Goal: Task Accomplishment & Management: Manage account settings

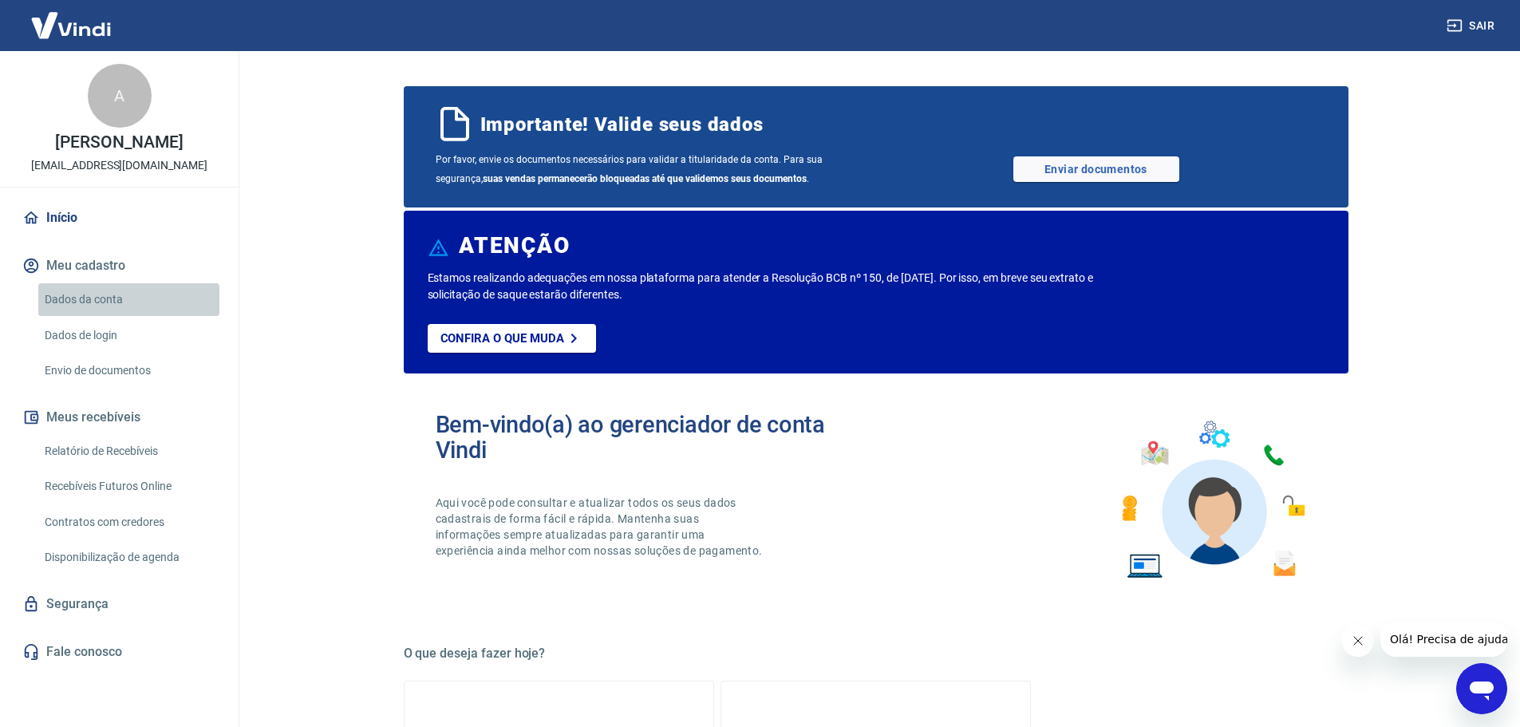
click at [85, 302] on link "Dados da conta" at bounding box center [128, 299] width 181 height 33
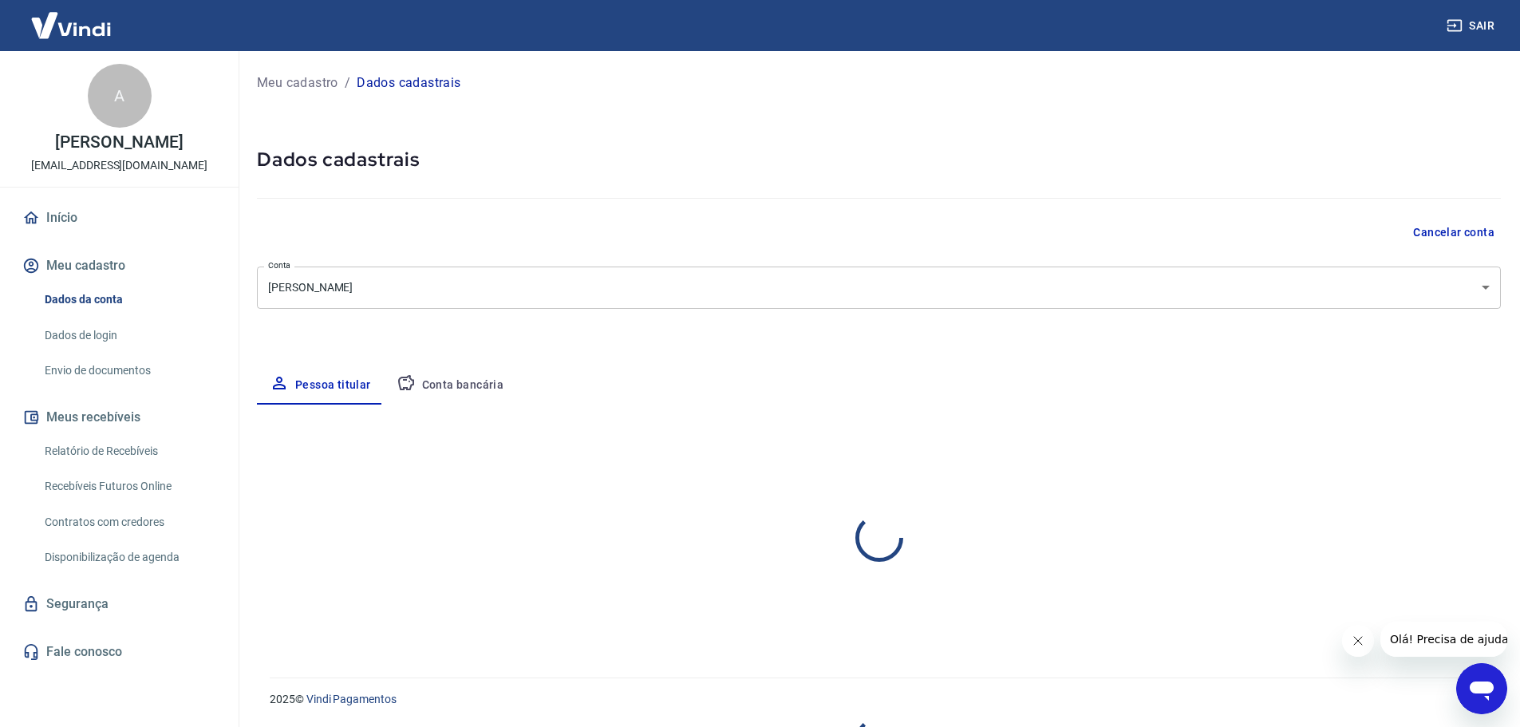
select select "RS"
select select "business"
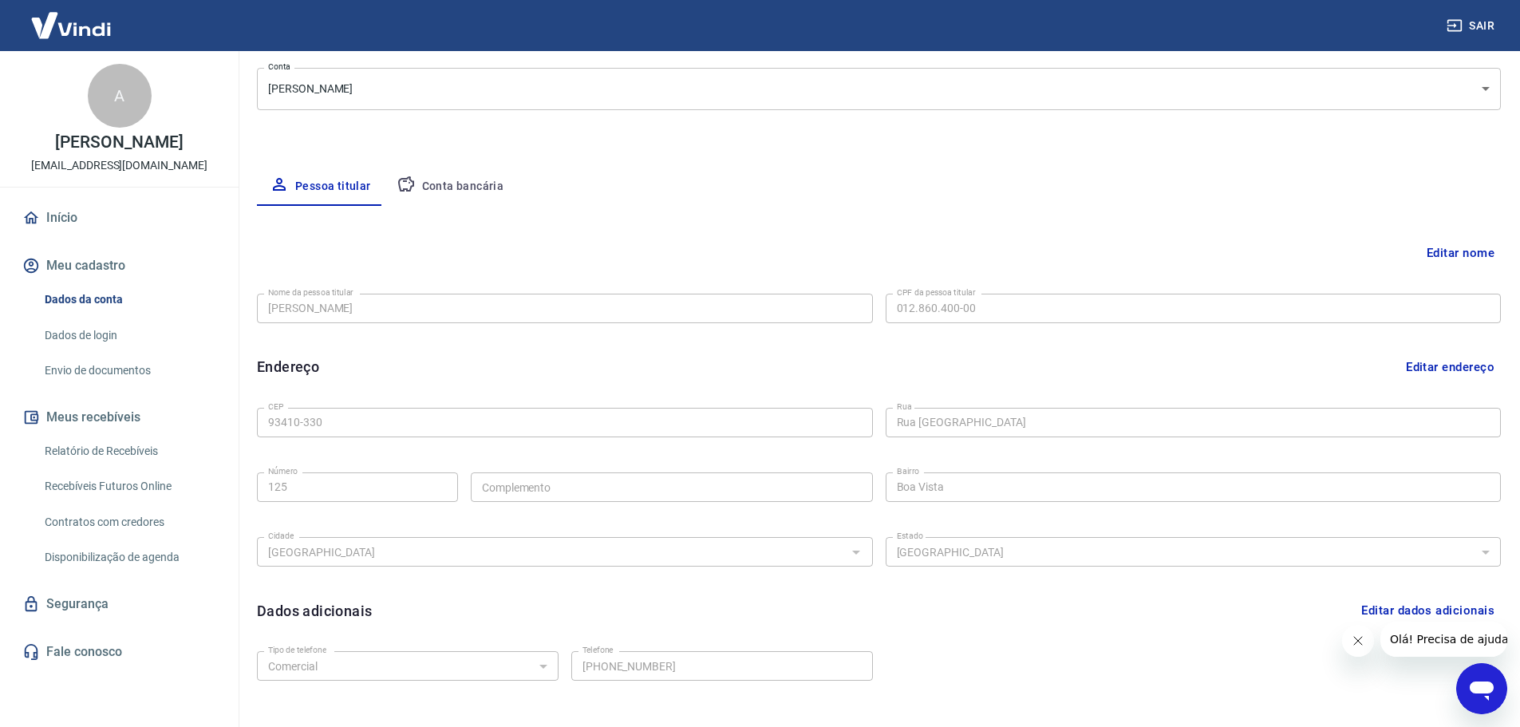
scroll to position [239, 0]
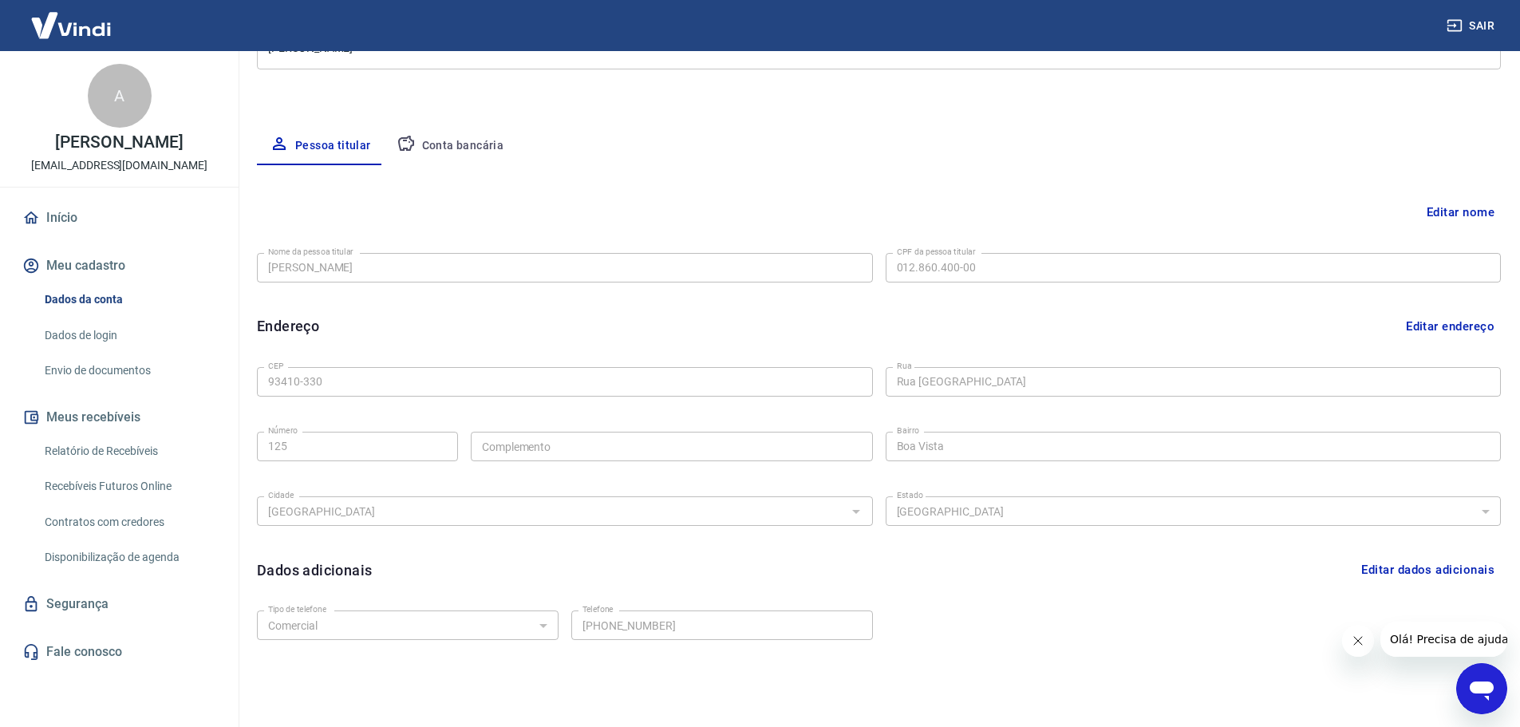
click at [1467, 209] on button "Editar nome" at bounding box center [1460, 212] width 81 height 30
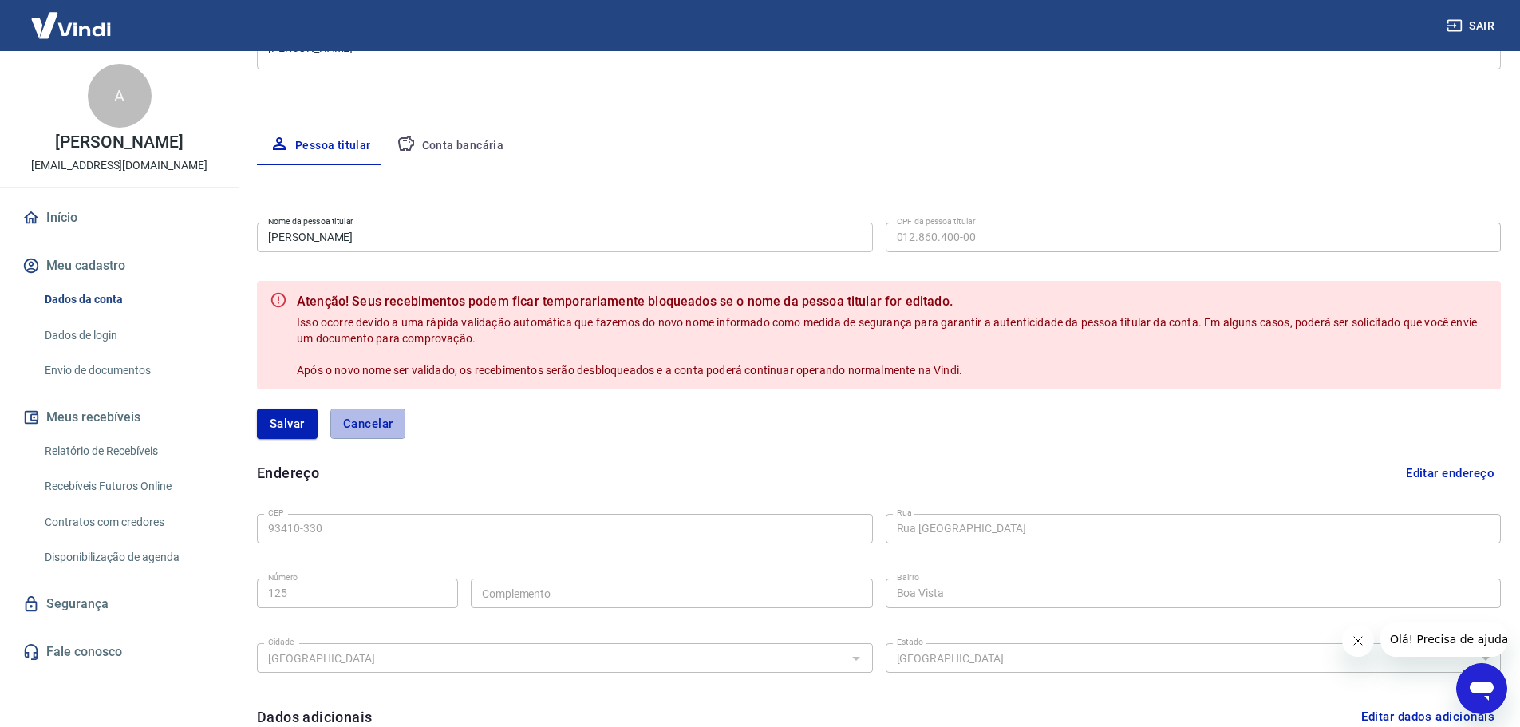
drag, startPoint x: 389, startPoint y: 420, endPoint x: 500, endPoint y: 400, distance: 112.7
click at [389, 421] on button "Cancelar" at bounding box center [368, 424] width 76 height 30
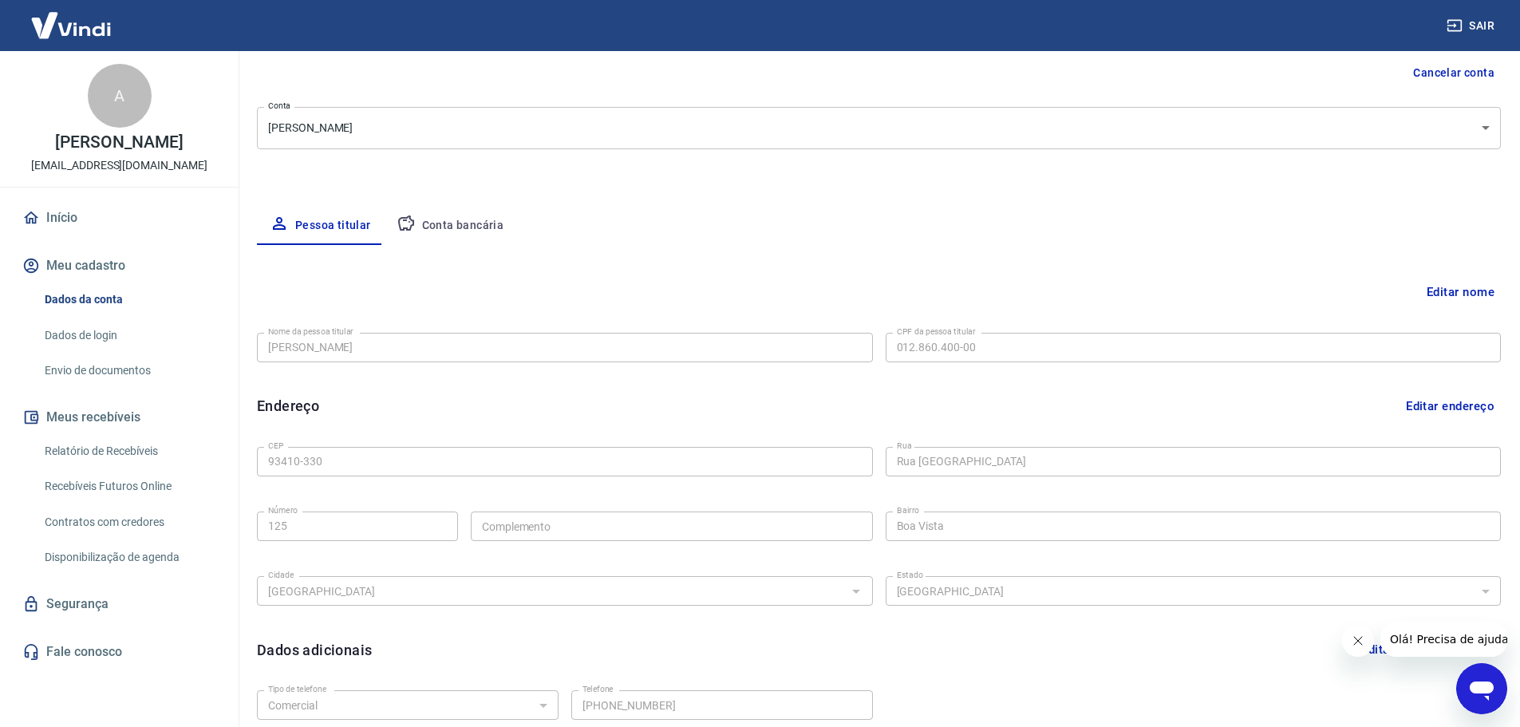
scroll to position [80, 0]
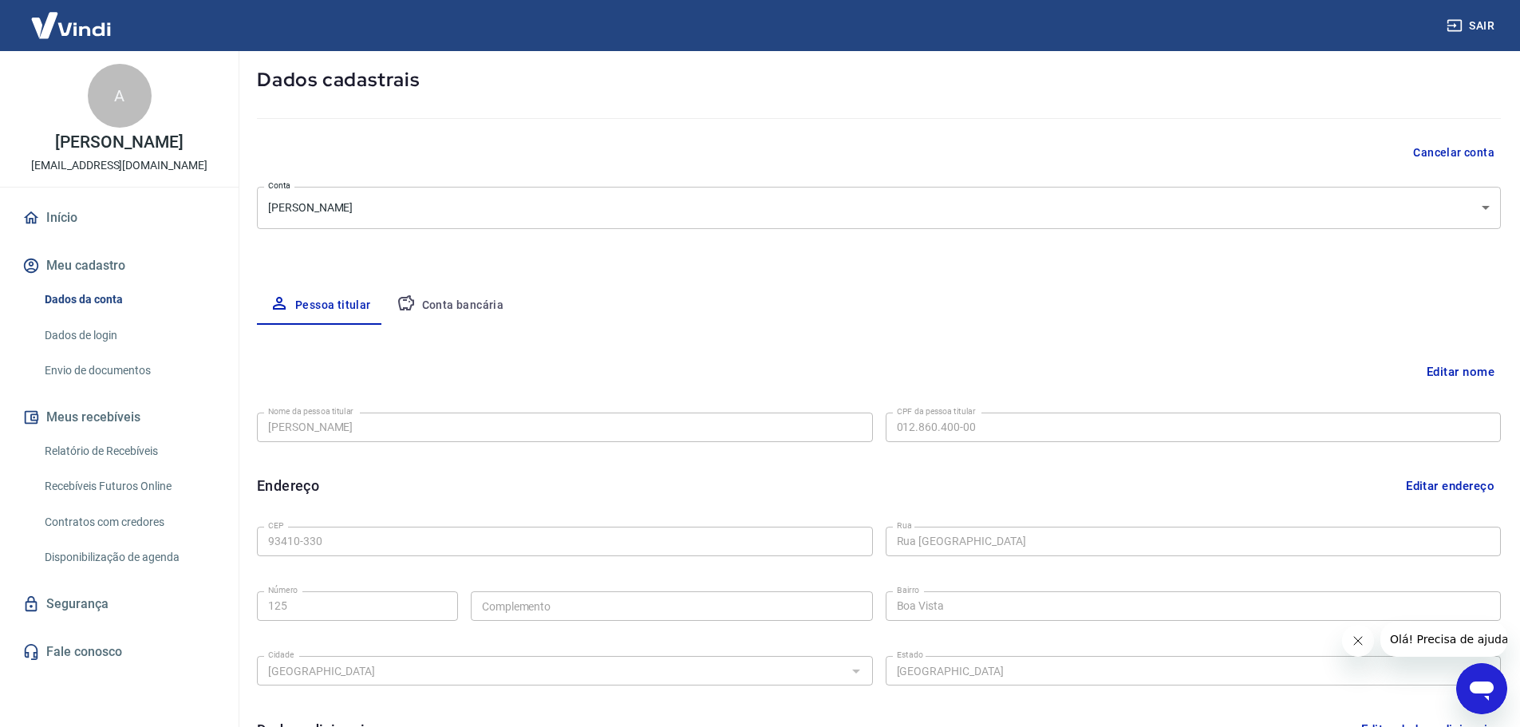
click at [440, 302] on button "Conta bancária" at bounding box center [450, 305] width 133 height 38
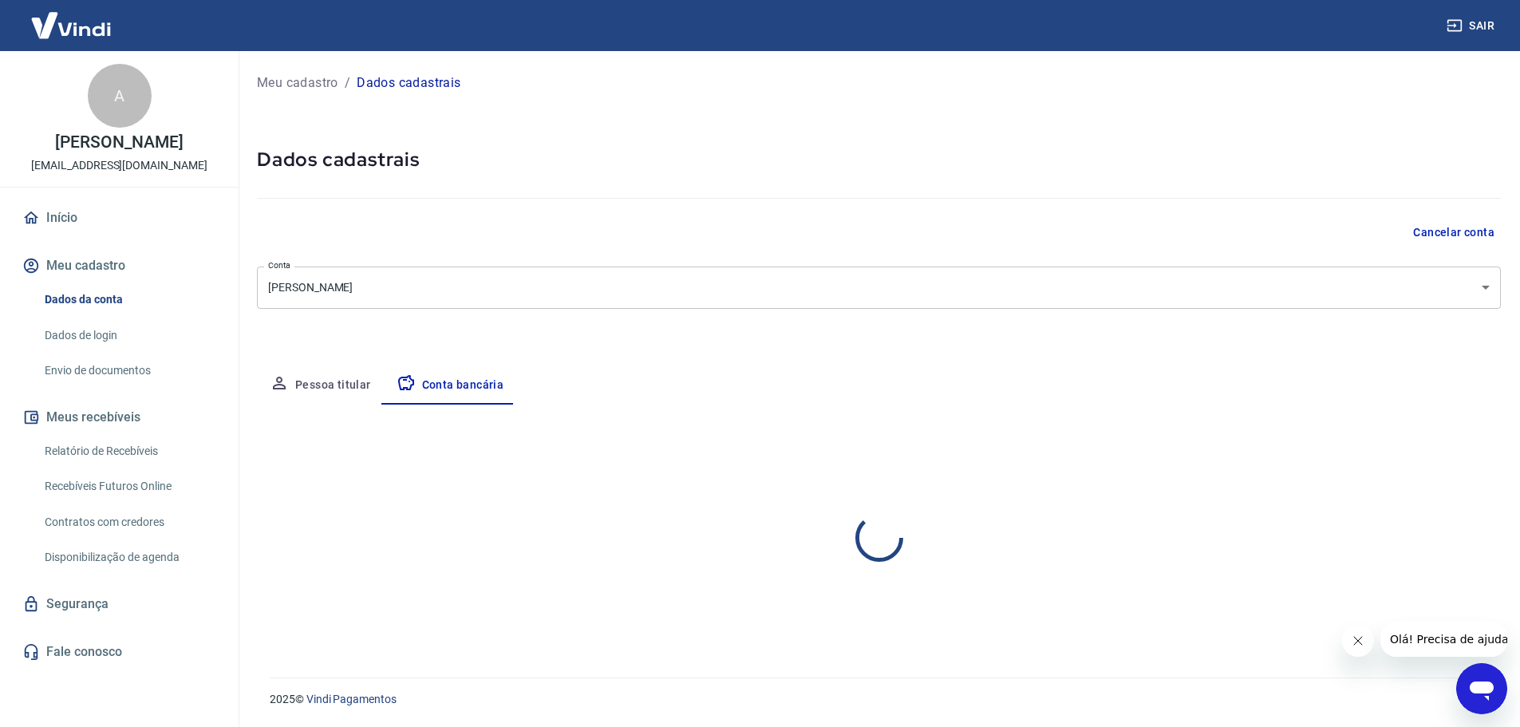
scroll to position [0, 0]
select select "1"
click at [1447, 449] on button "Editar conta bancária" at bounding box center [1446, 451] width 133 height 30
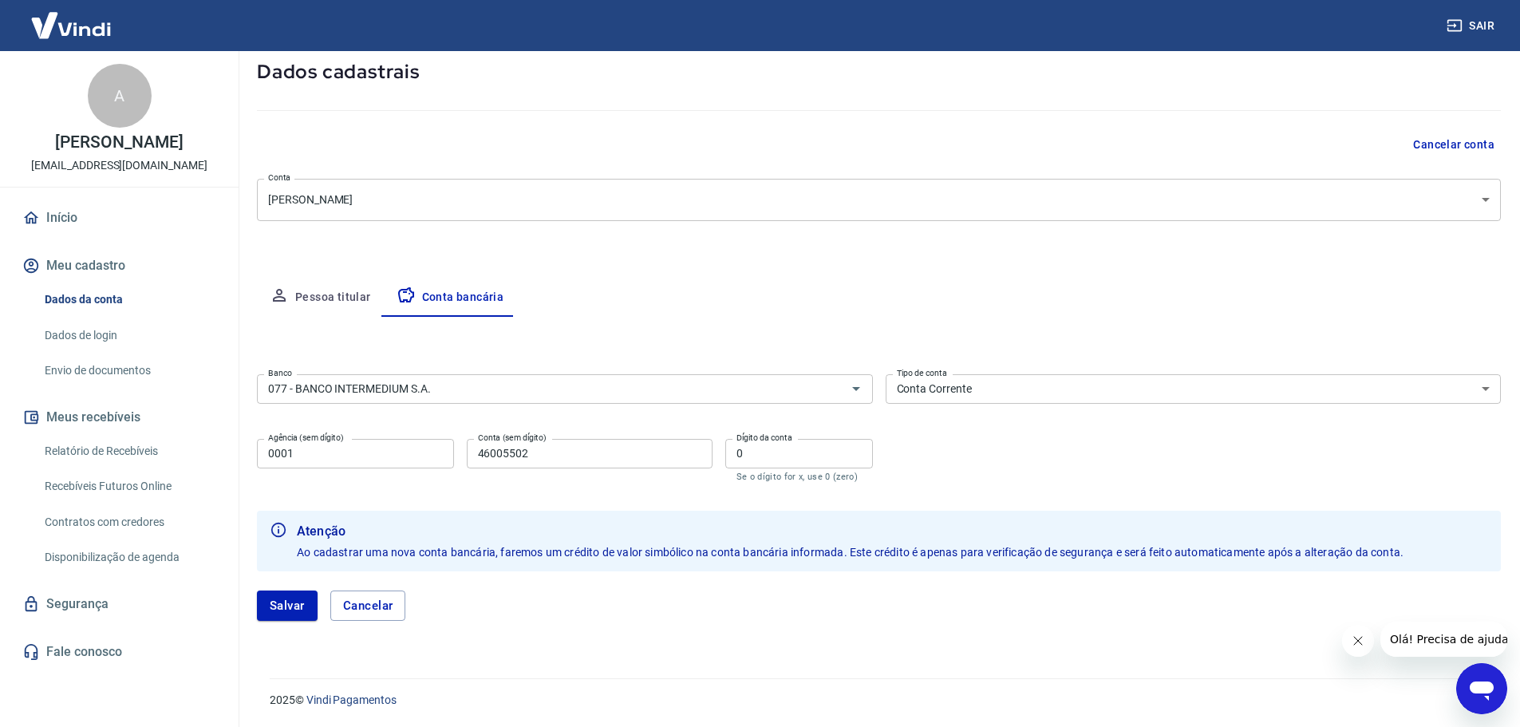
scroll to position [89, 0]
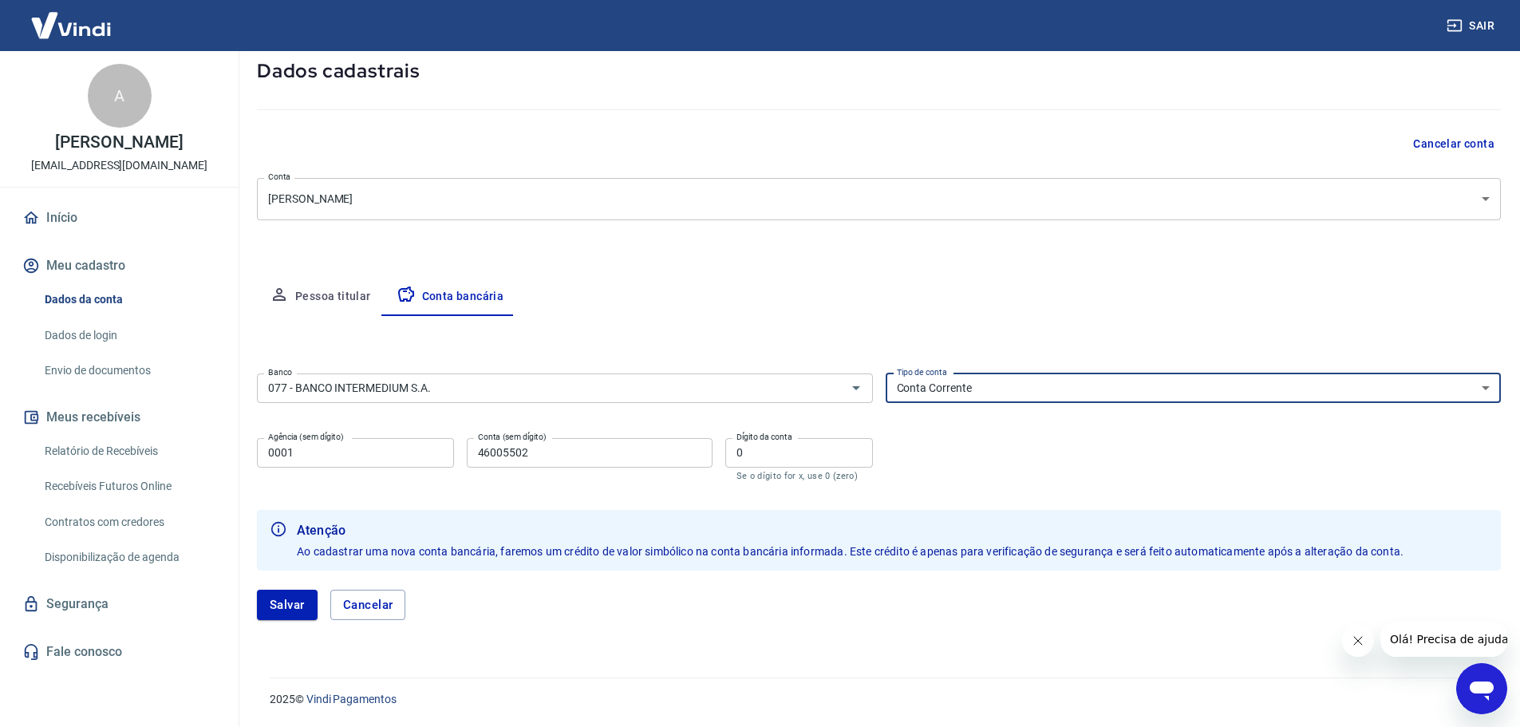
click at [1037, 398] on select "Conta Corrente Conta Poupança" at bounding box center [1194, 388] width 616 height 30
click at [1038, 391] on select "Conta Corrente Conta Poupança" at bounding box center [1194, 388] width 616 height 30
click at [824, 293] on div "Pessoa titular Conta bancária" at bounding box center [879, 297] width 1244 height 38
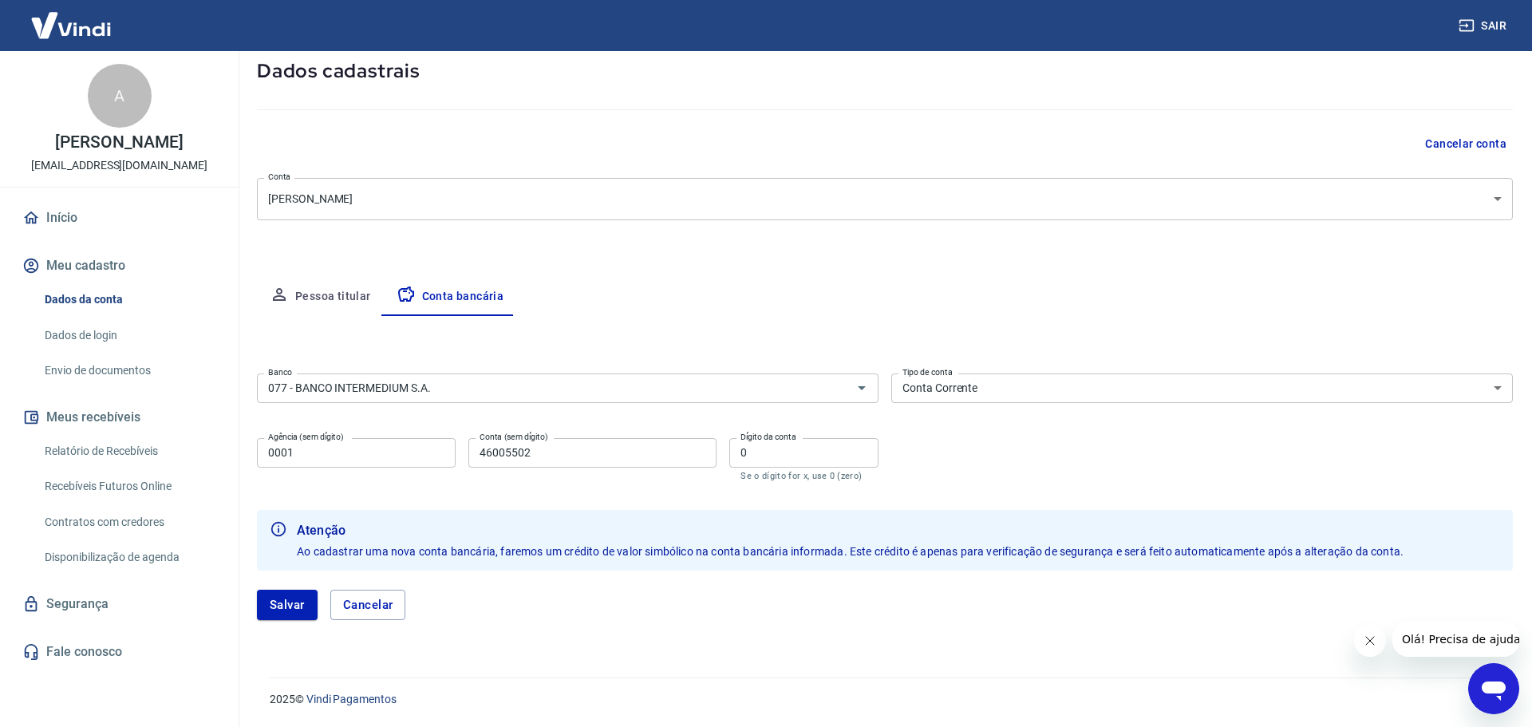
click at [1487, 204] on body "Sair A [PERSON_NAME] [EMAIL_ADDRESS][DOMAIN_NAME] Início Meu cadastro Dados da …" at bounding box center [766, 274] width 1532 height 727
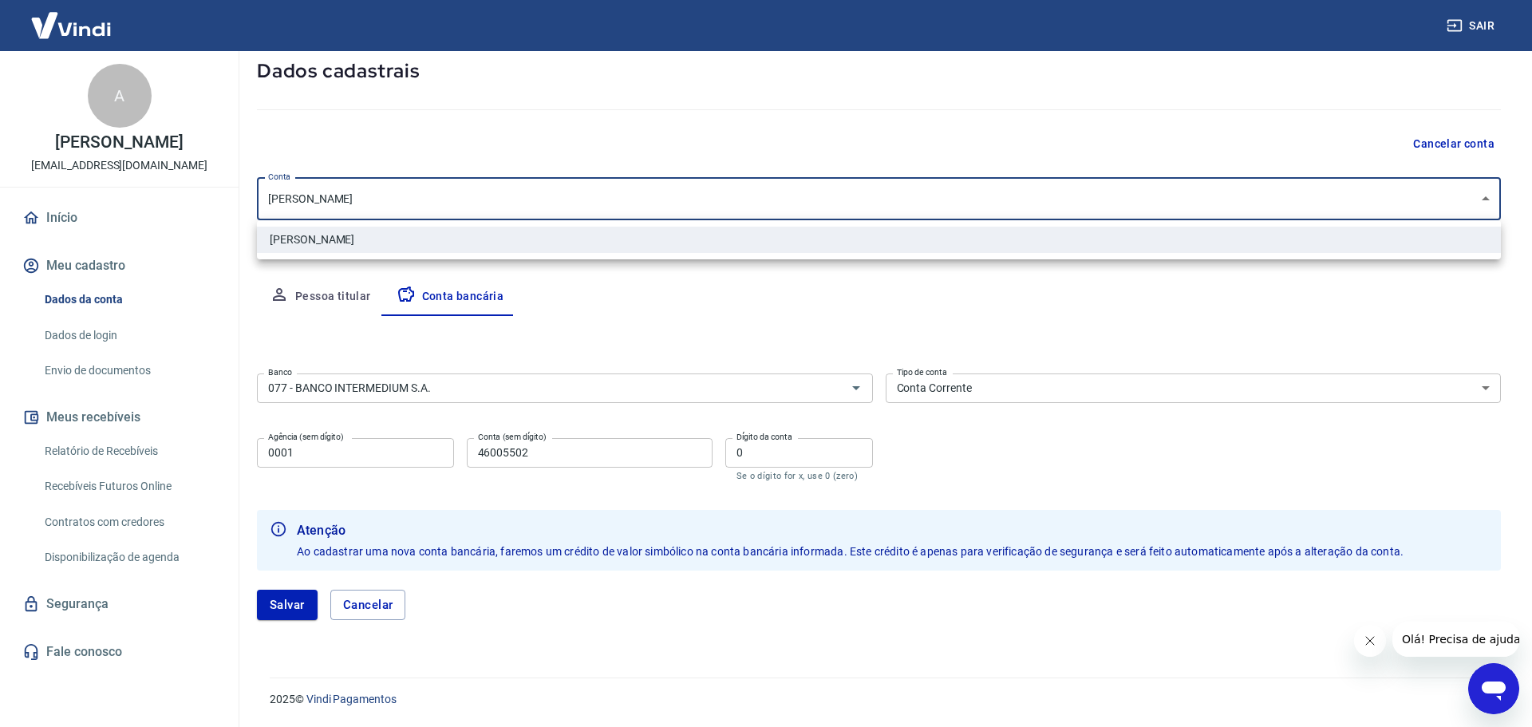
click at [1487, 204] on div at bounding box center [766, 363] width 1532 height 727
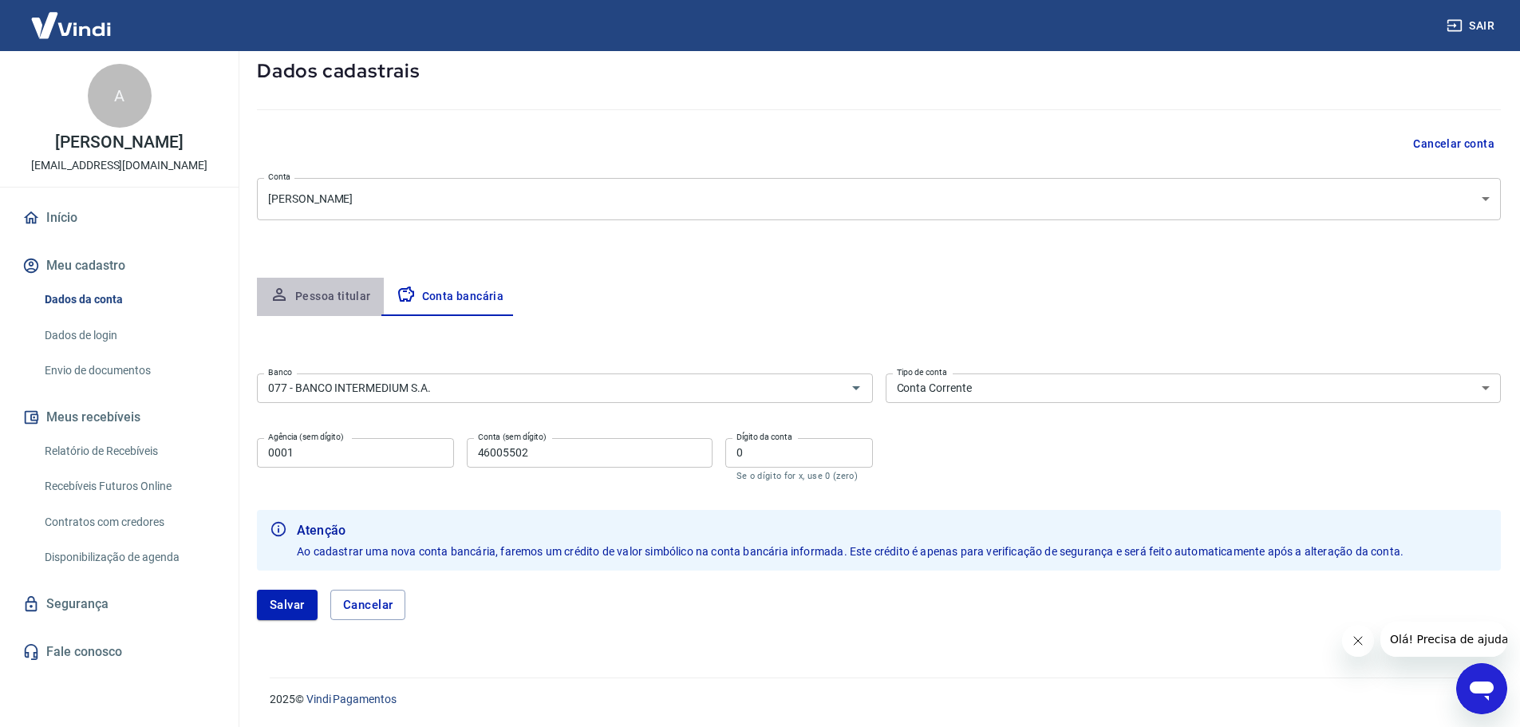
click at [320, 292] on button "Pessoa titular" at bounding box center [320, 297] width 127 height 38
select select "RS"
select select "business"
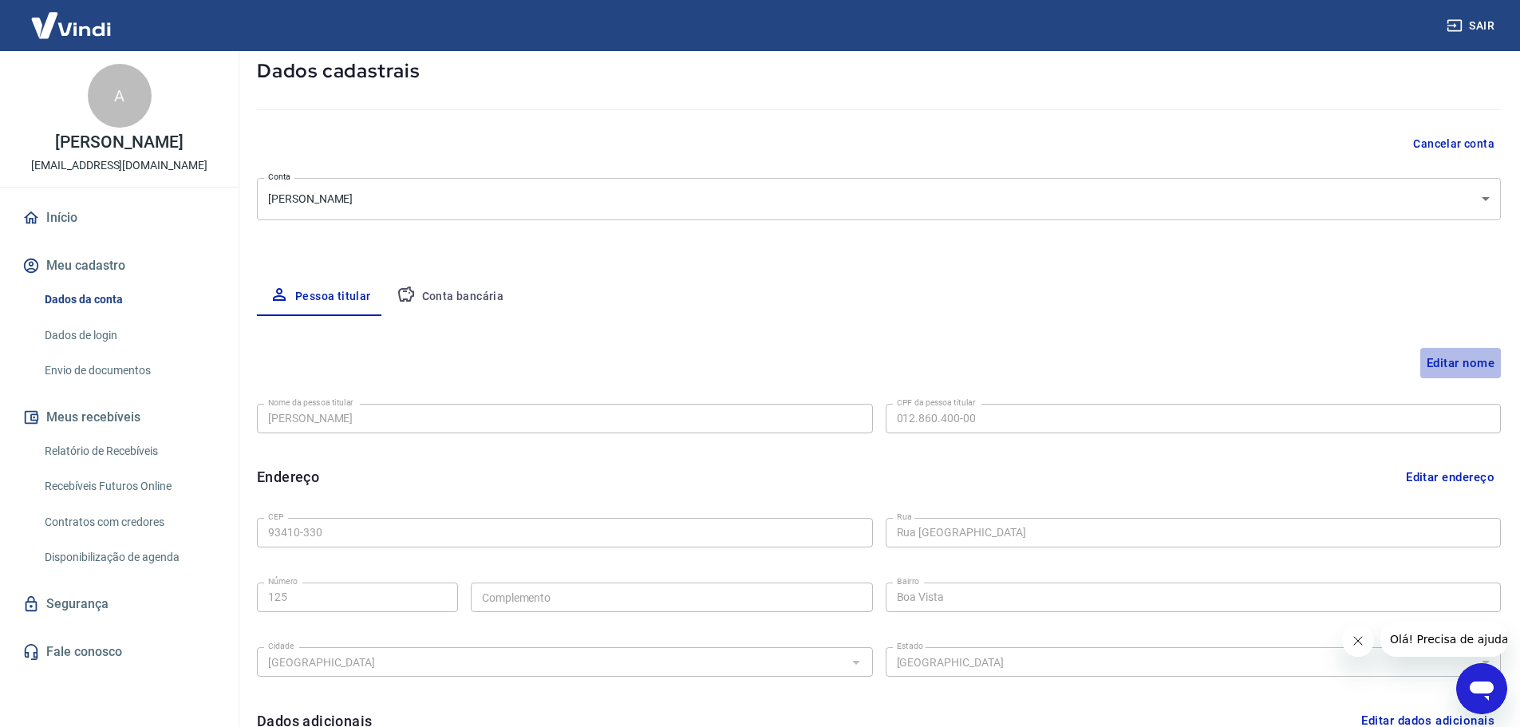
click at [1459, 360] on button "Editar nome" at bounding box center [1460, 363] width 81 height 30
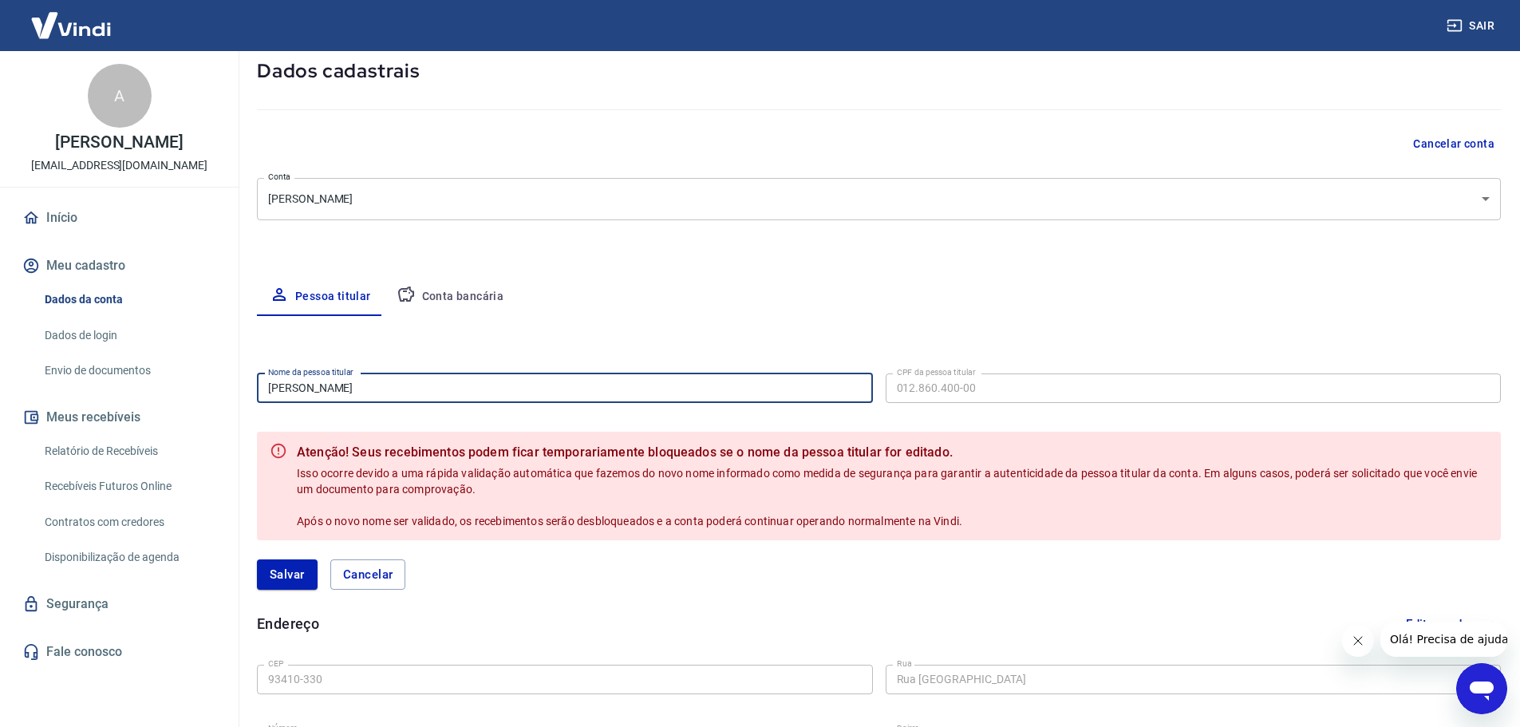
drag, startPoint x: 385, startPoint y: 388, endPoint x: 226, endPoint y: 385, distance: 158.8
click at [226, 385] on div "Sair A [PERSON_NAME] [EMAIL_ADDRESS][DOMAIN_NAME] Início Meu cadastro Dados da …" at bounding box center [760, 274] width 1520 height 727
type input "Befloe Ltda"
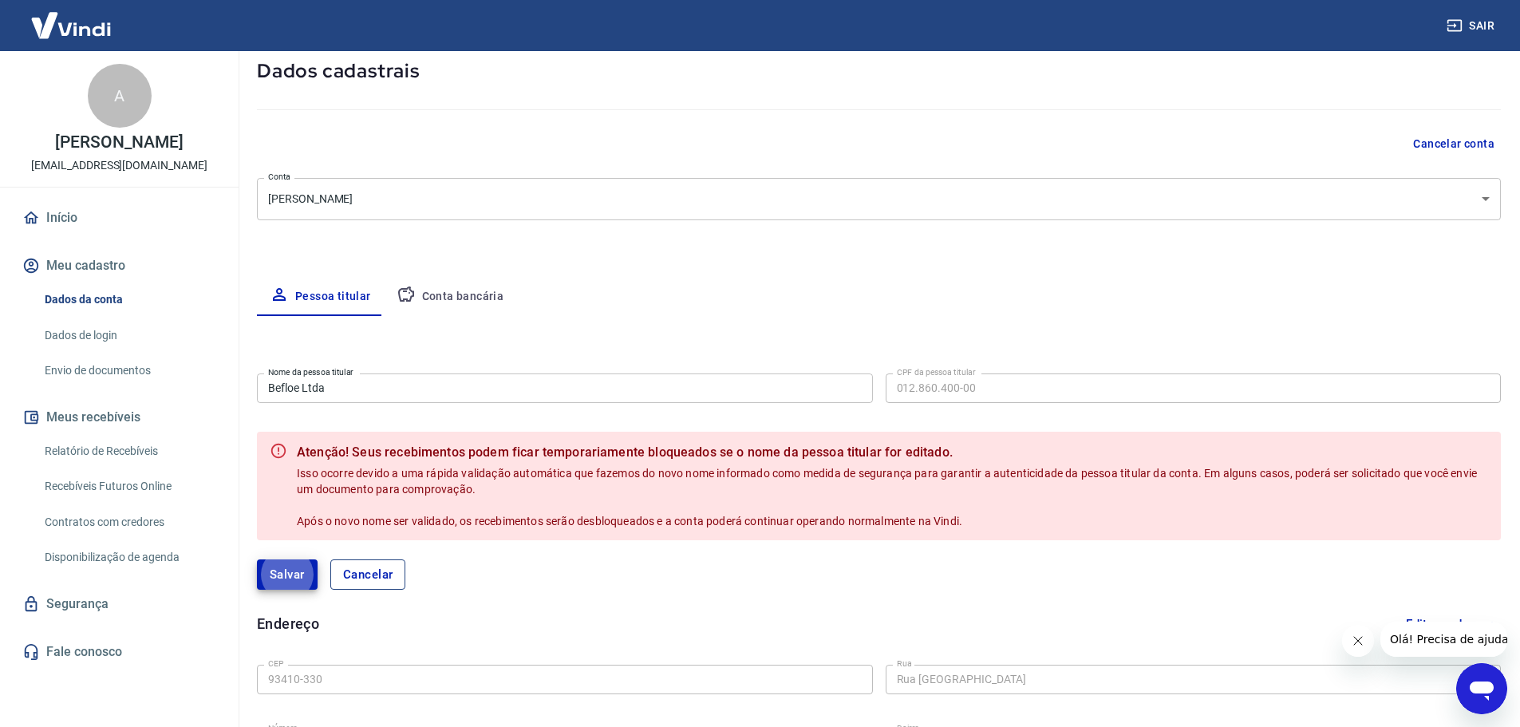
click at [401, 576] on button "Cancelar" at bounding box center [368, 574] width 76 height 30
type input "[PERSON_NAME]"
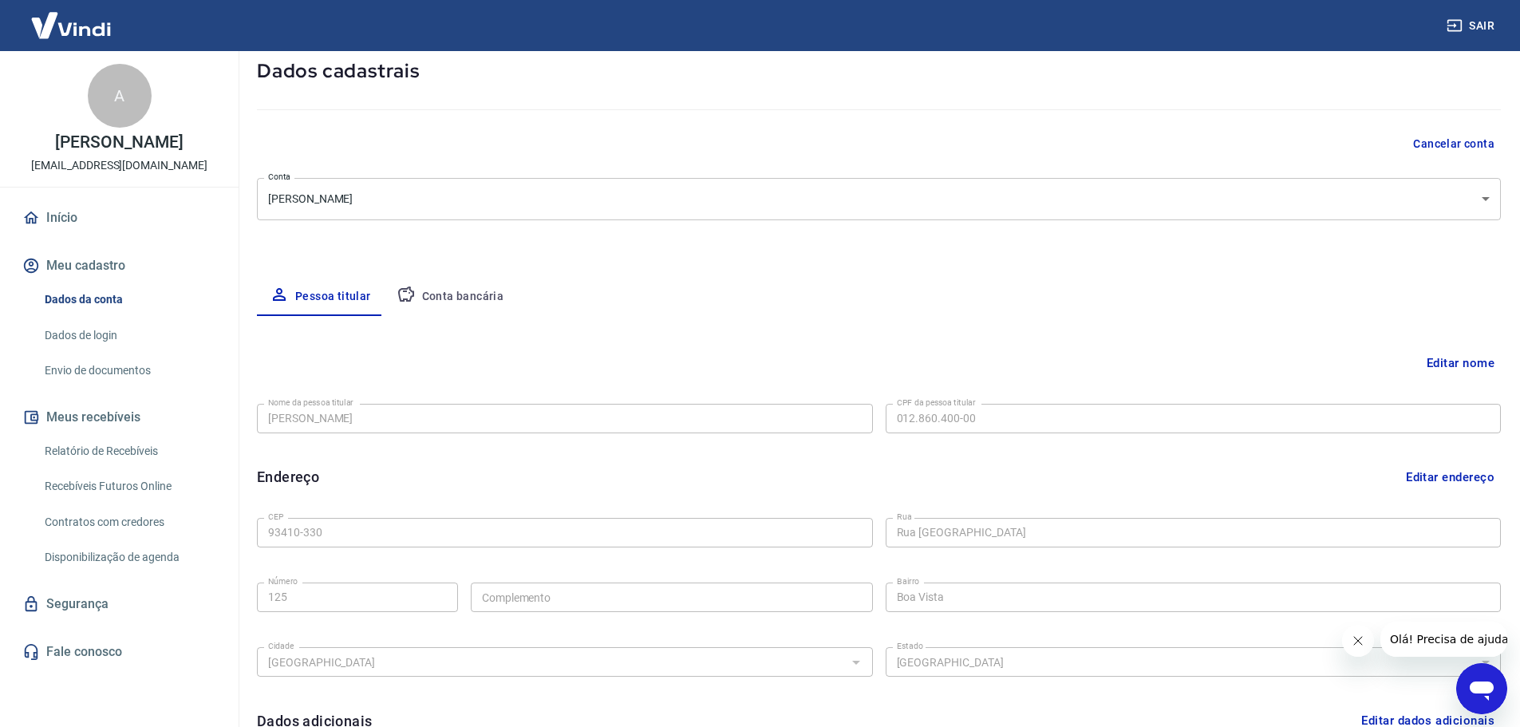
click at [77, 334] on link "Dados de login" at bounding box center [128, 335] width 181 height 33
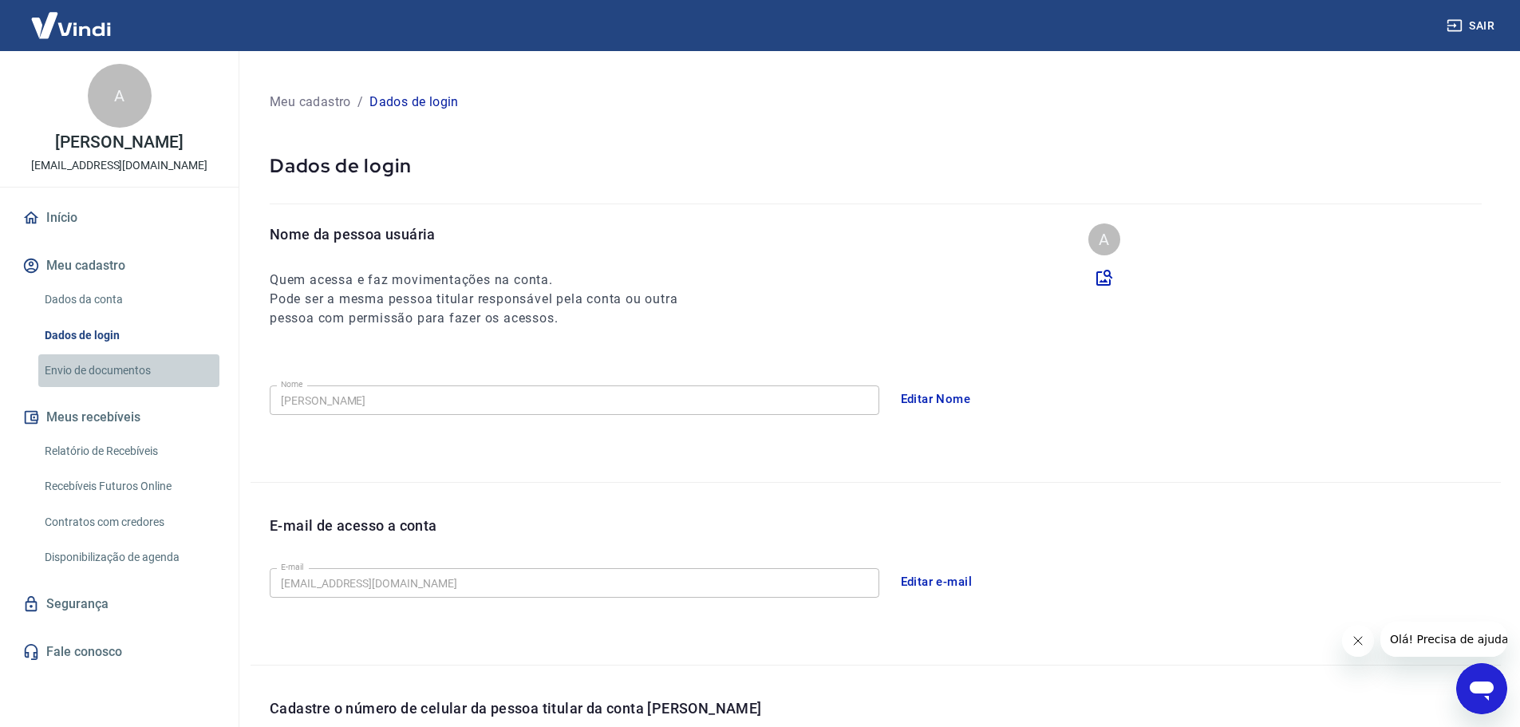
click at [94, 373] on link "Envio de documentos" at bounding box center [128, 370] width 181 height 33
